Goal: Task Accomplishment & Management: Manage account settings

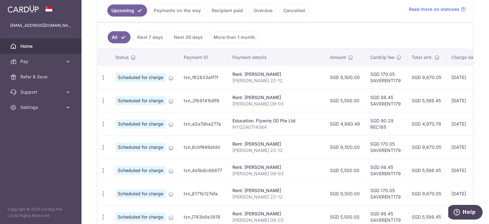
scroll to position [148, 0]
click at [100, 80] on icon "button" at bounding box center [103, 77] width 7 height 7
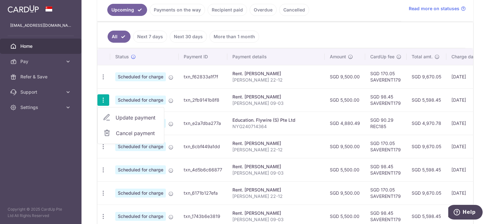
click at [124, 116] on span "Update payment" at bounding box center [137, 118] width 43 height 8
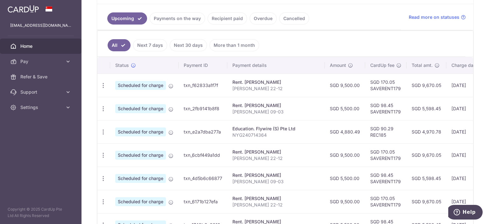
scroll to position [180, 0]
